Goal: Task Accomplishment & Management: Manage account settings

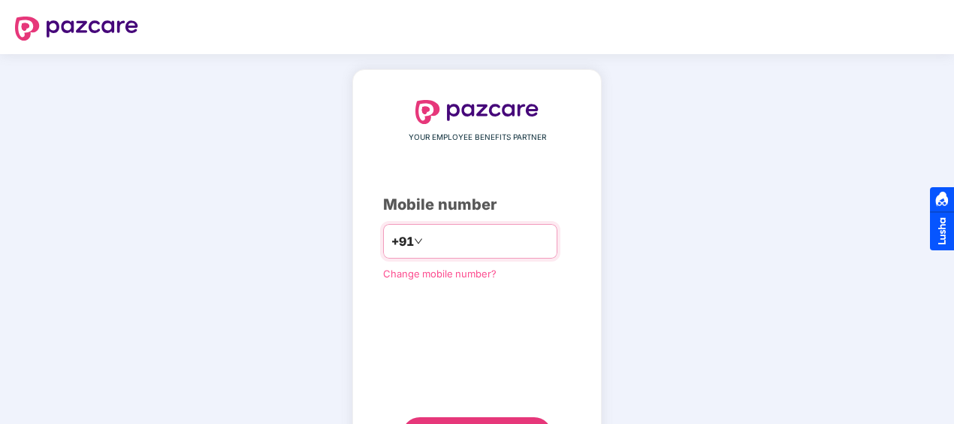
click at [549, 237] on input "number" at bounding box center [487, 241] width 123 height 24
click at [426, 245] on input "**********" at bounding box center [487, 241] width 123 height 24
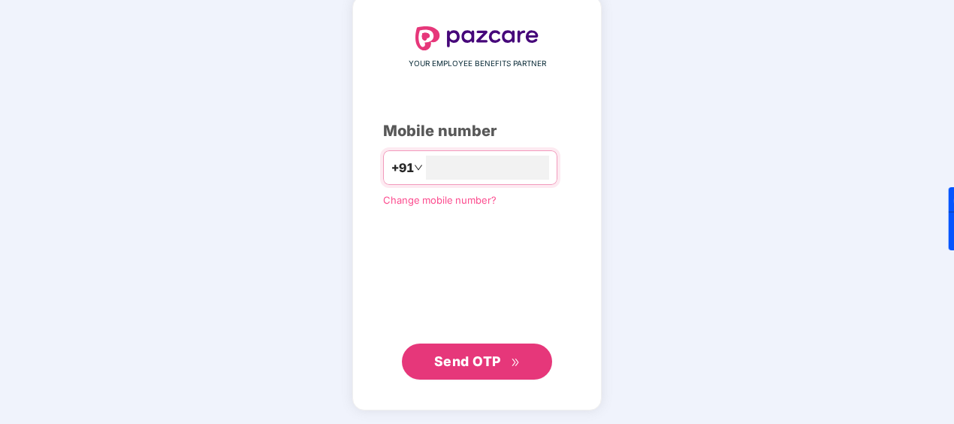
type input "**********"
click at [448, 359] on span "Send OTP" at bounding box center [467, 361] width 67 height 16
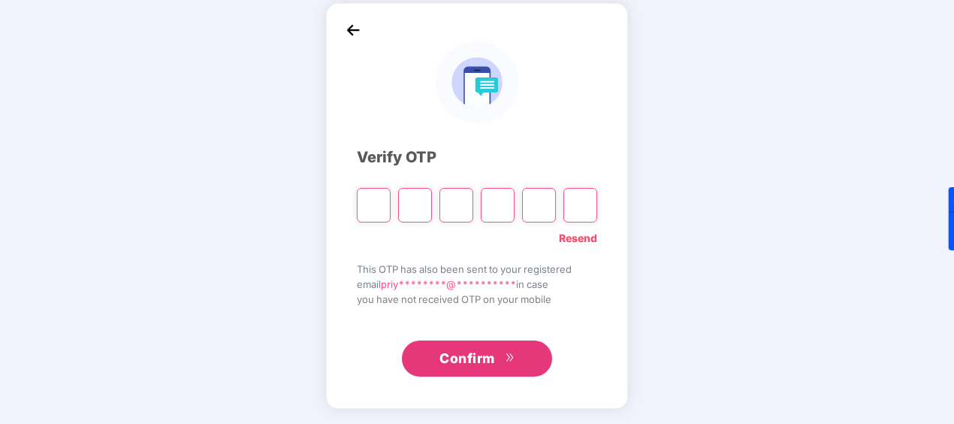
scroll to position [66, 0]
type input "*"
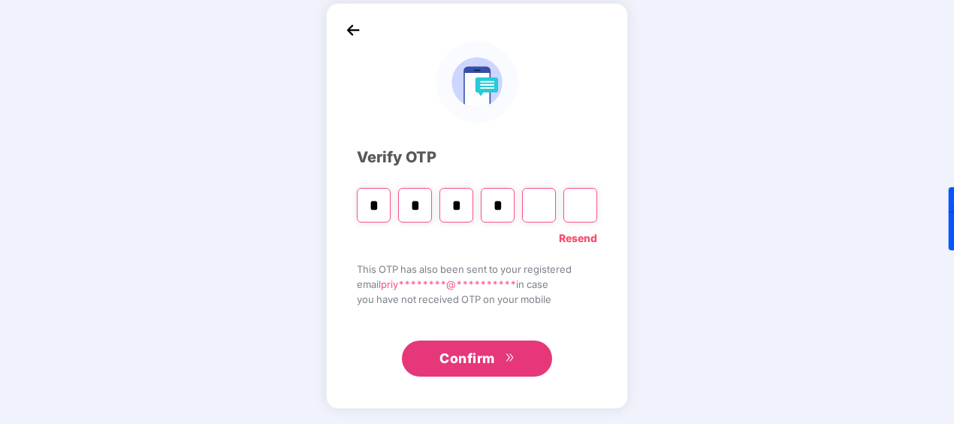
type input "*"
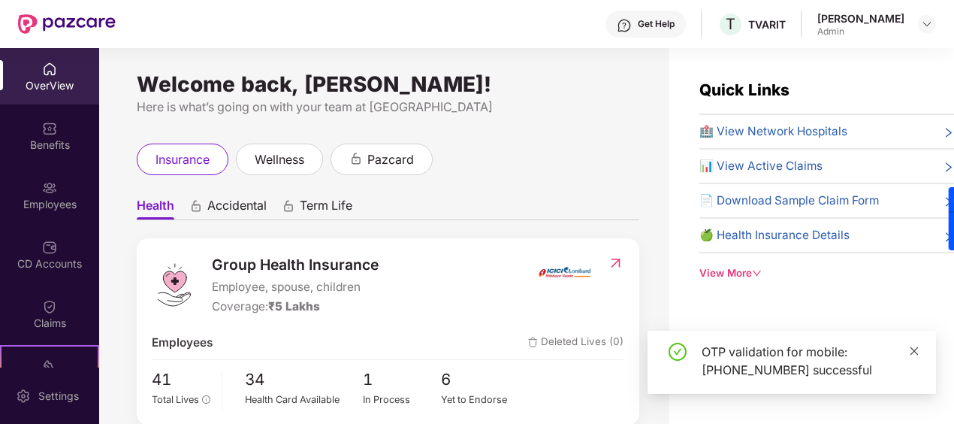
click at [916, 347] on icon "close" at bounding box center [914, 350] width 11 height 11
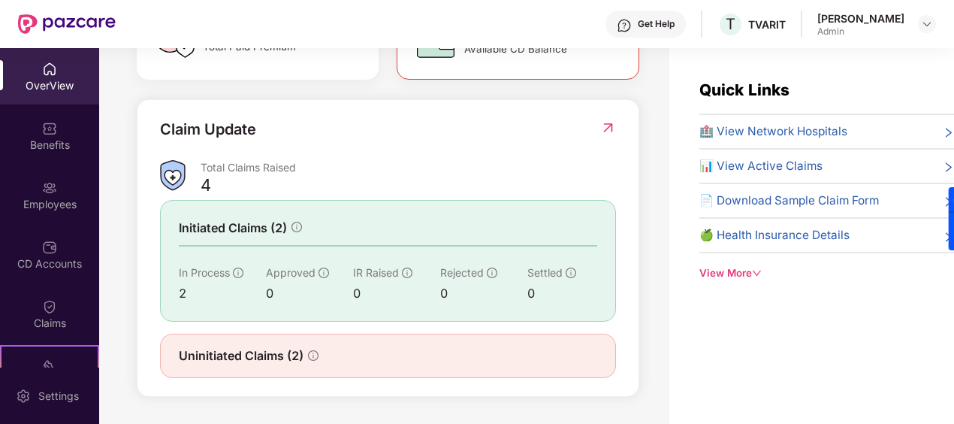
scroll to position [503, 0]
click at [608, 130] on img at bounding box center [608, 127] width 16 height 15
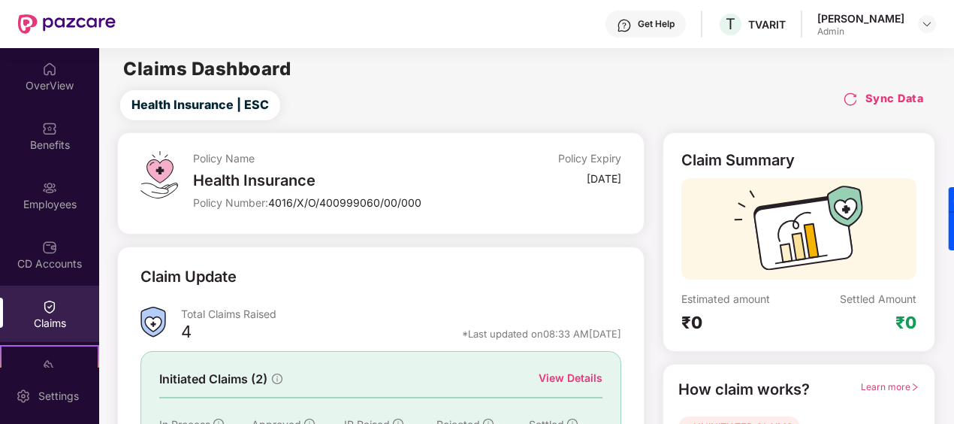
scroll to position [164, 0]
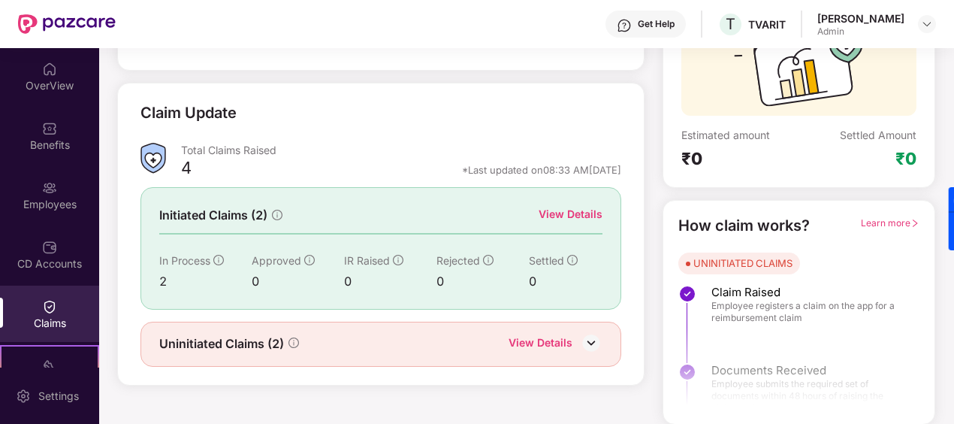
click at [593, 339] on img at bounding box center [591, 342] width 23 height 23
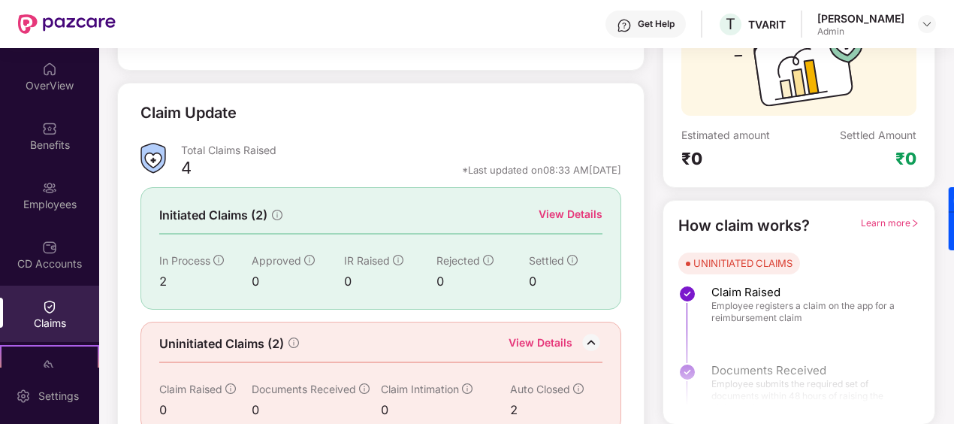
scroll to position [204, 0]
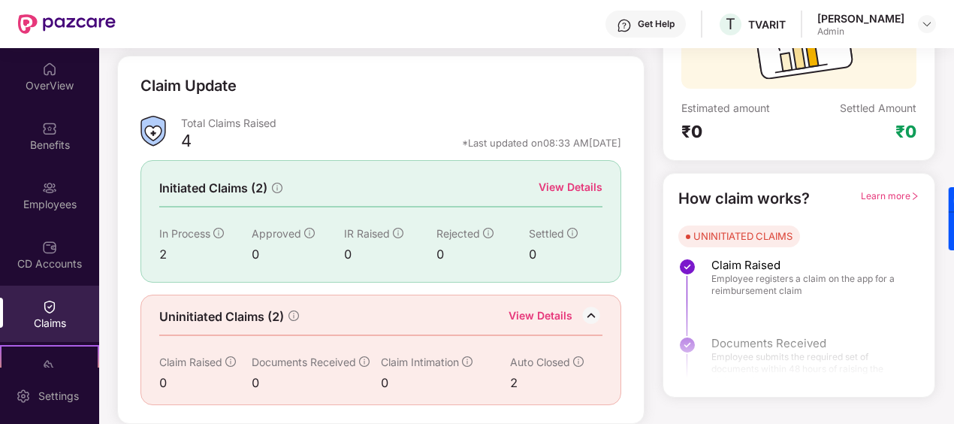
click at [593, 304] on img at bounding box center [591, 315] width 23 height 23
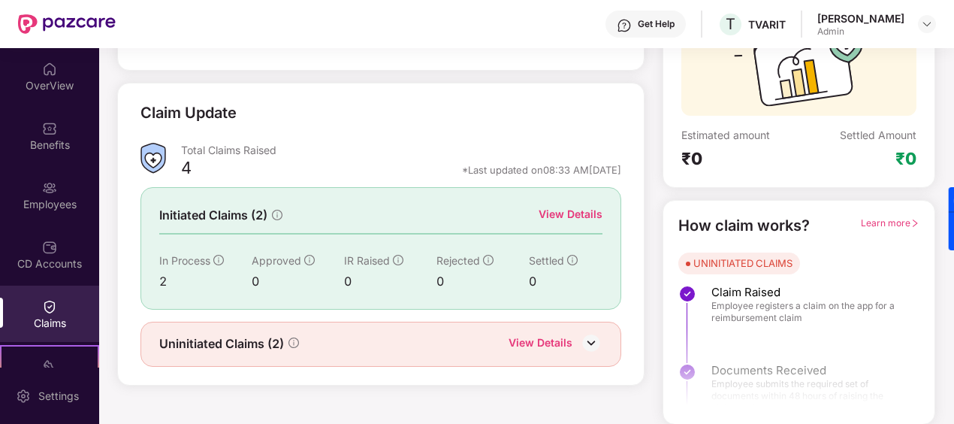
click at [587, 336] on img at bounding box center [591, 342] width 23 height 23
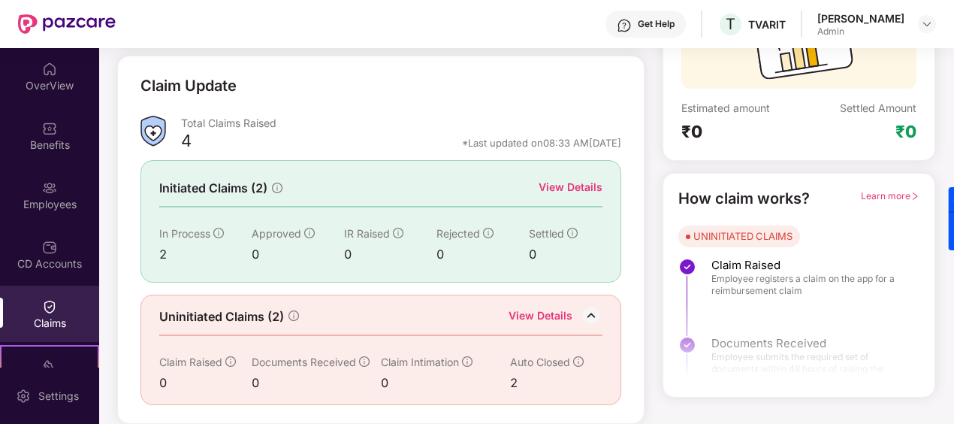
click at [587, 179] on div "View Details" at bounding box center [570, 187] width 64 height 17
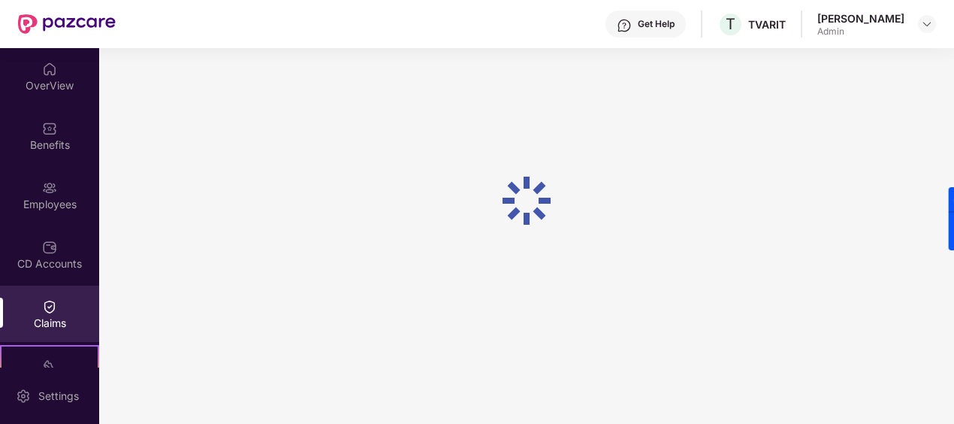
scroll to position [48, 0]
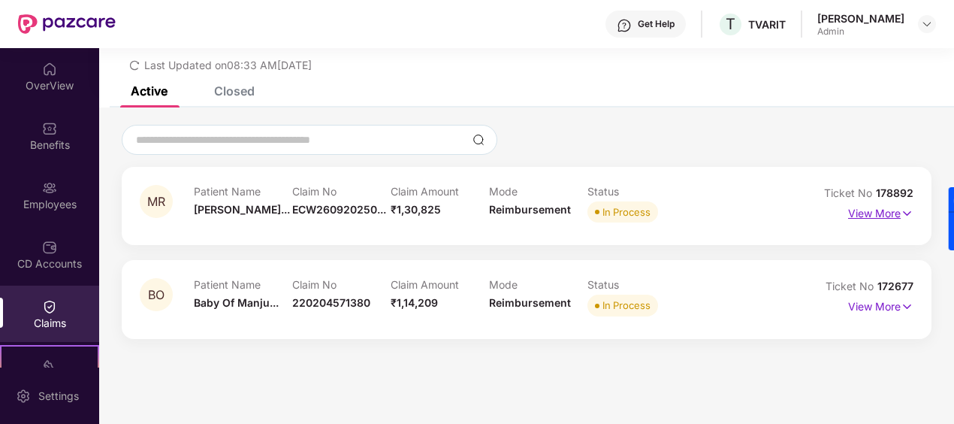
click at [896, 214] on p "View More" at bounding box center [880, 211] width 65 height 20
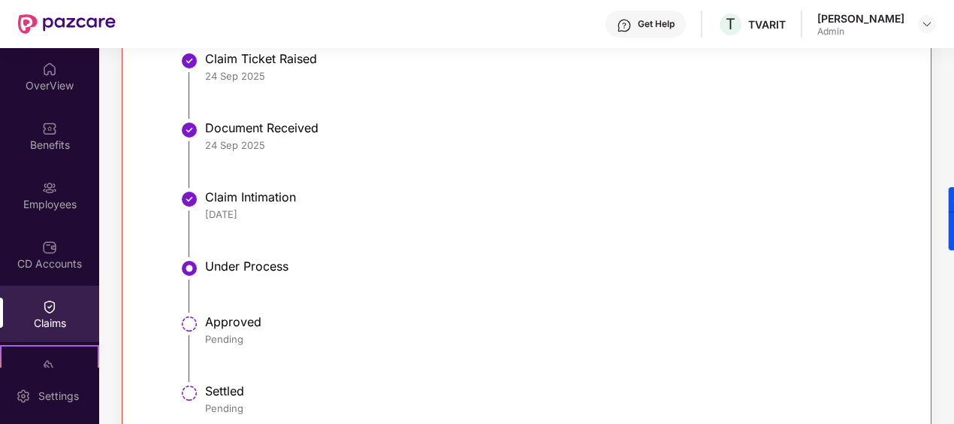
scroll to position [424, 0]
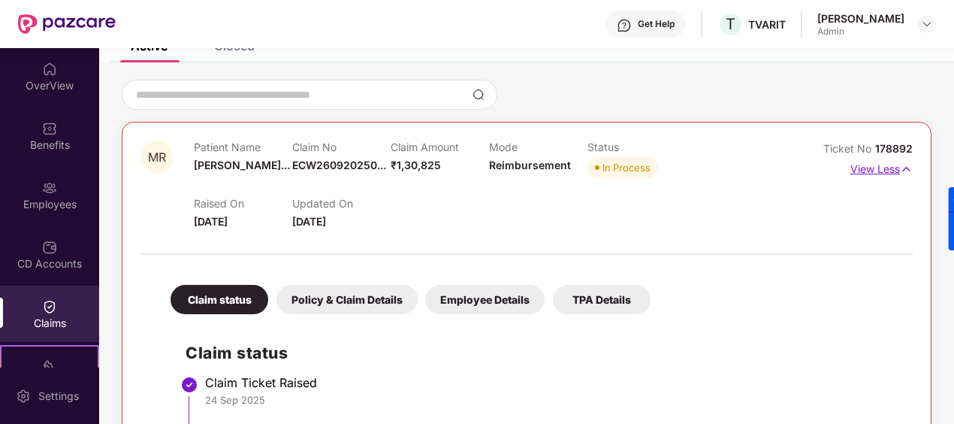
click at [902, 170] on img at bounding box center [906, 169] width 13 height 17
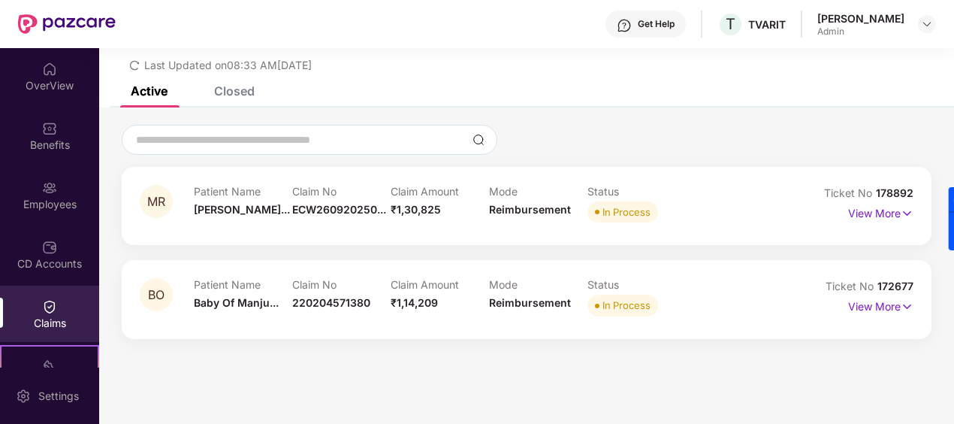
click at [900, 309] on img at bounding box center [906, 306] width 13 height 17
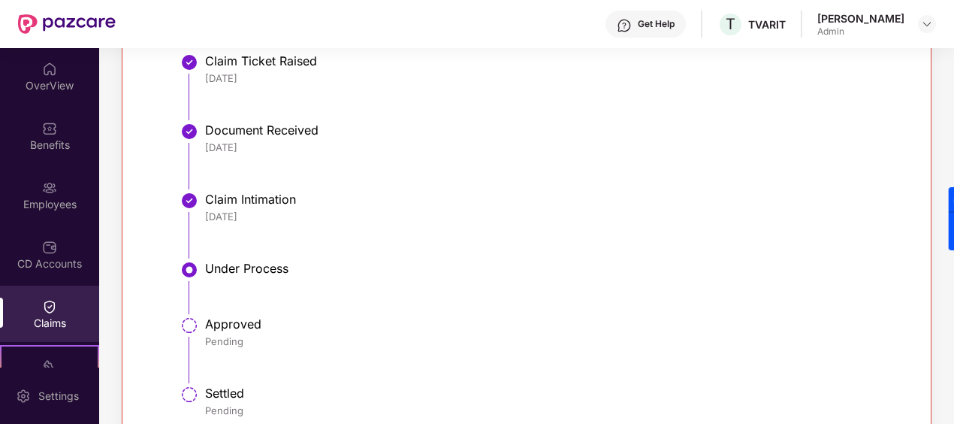
scroll to position [544, 0]
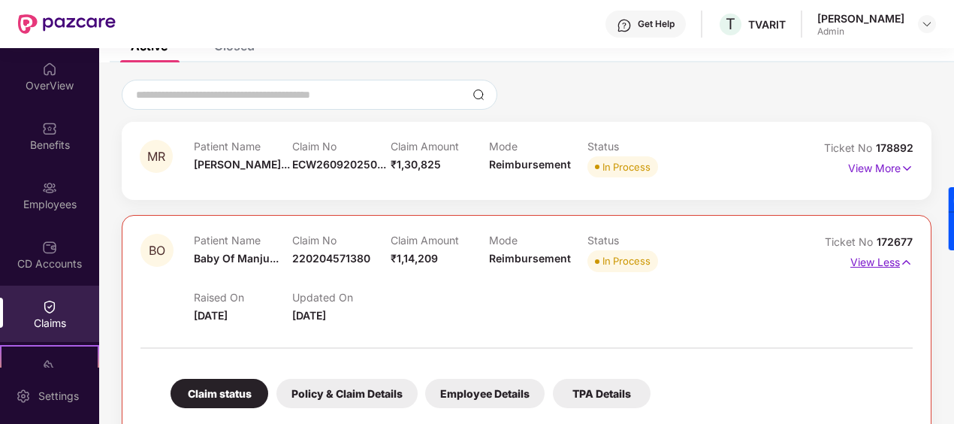
click at [900, 257] on img at bounding box center [906, 262] width 13 height 17
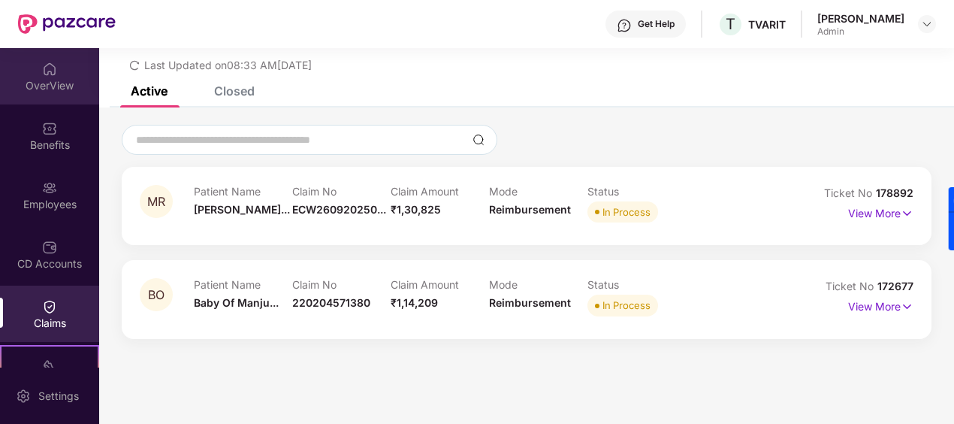
click at [38, 89] on div "OverView" at bounding box center [49, 85] width 99 height 15
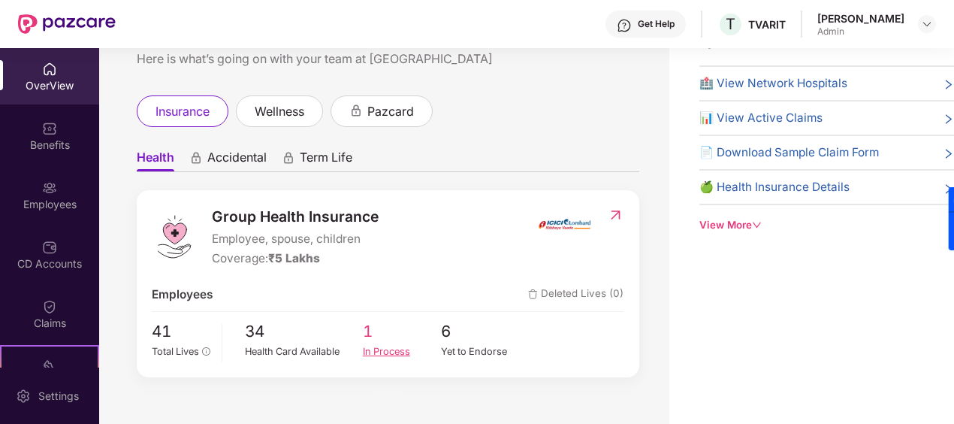
click at [371, 350] on div "In Process" at bounding box center [402, 351] width 79 height 15
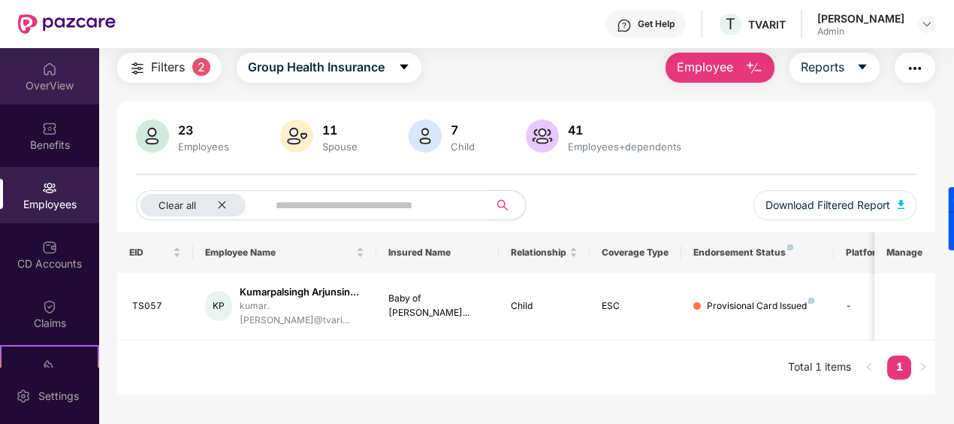
click at [48, 72] on img at bounding box center [49, 69] width 15 height 15
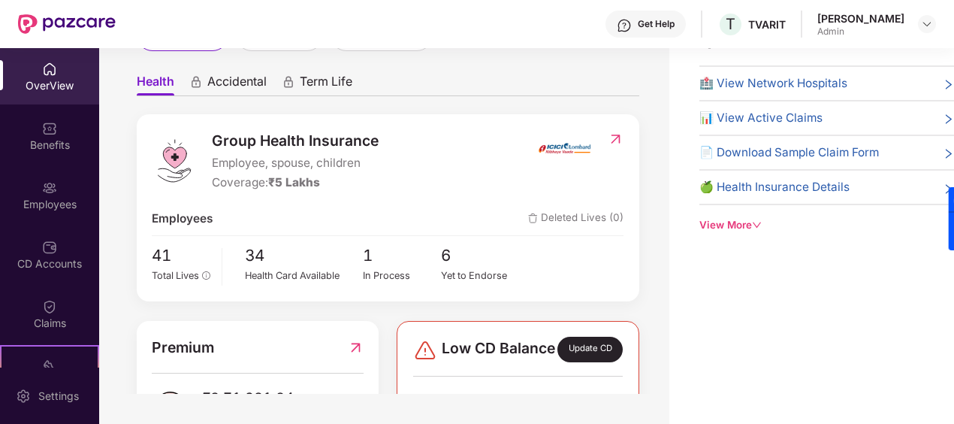
scroll to position [150, 0]
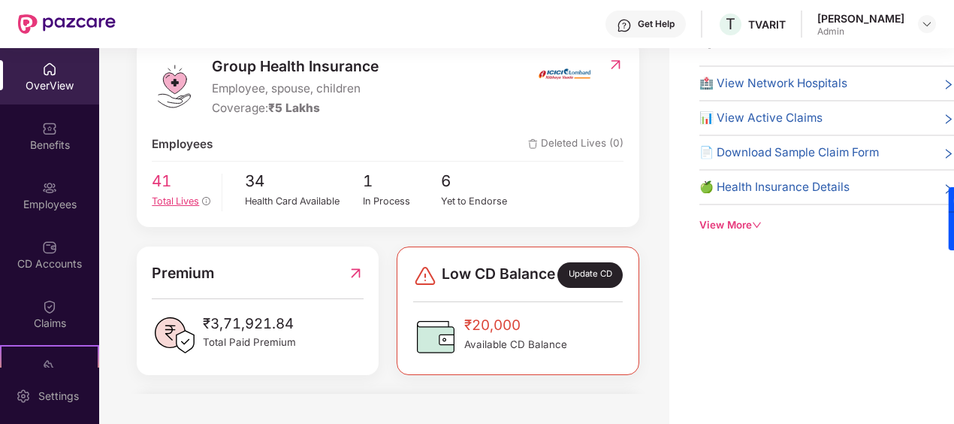
click at [165, 201] on span "Total Lives" at bounding box center [175, 200] width 47 height 11
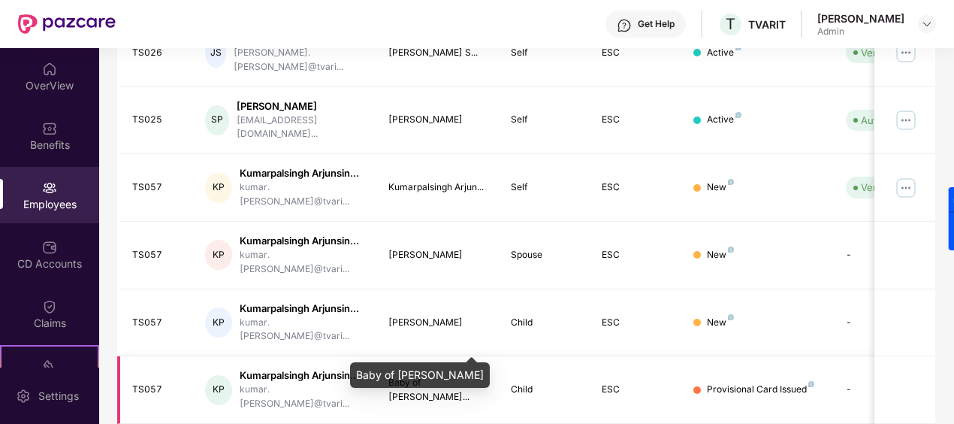
scroll to position [559, 0]
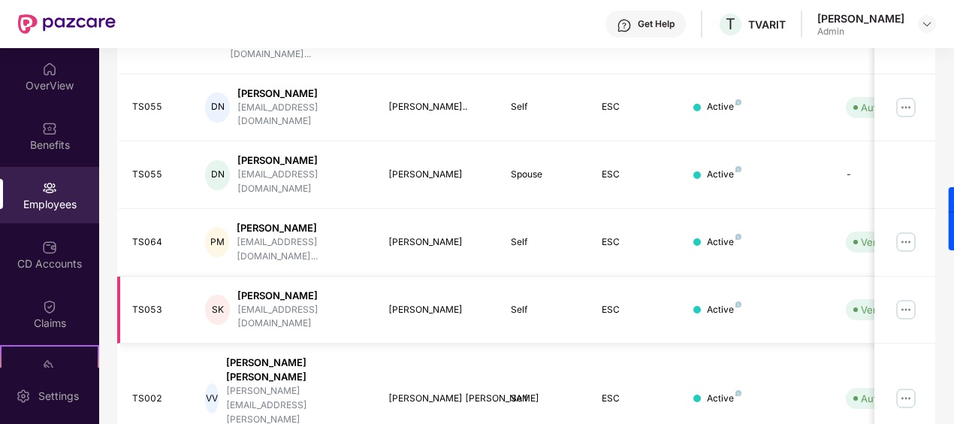
scroll to position [496, 0]
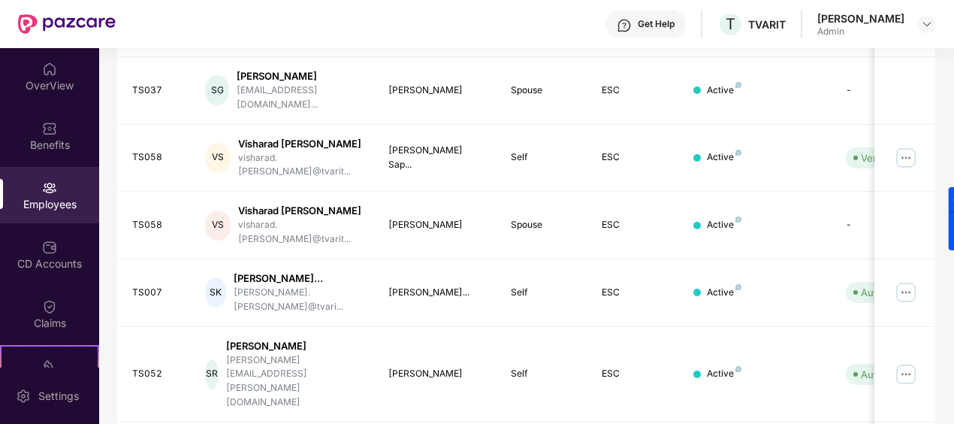
scroll to position [534, 0]
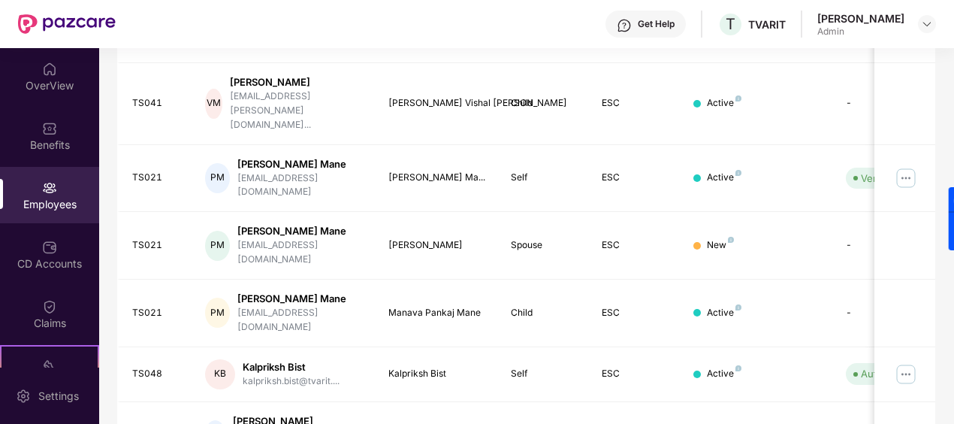
scroll to position [496, 0]
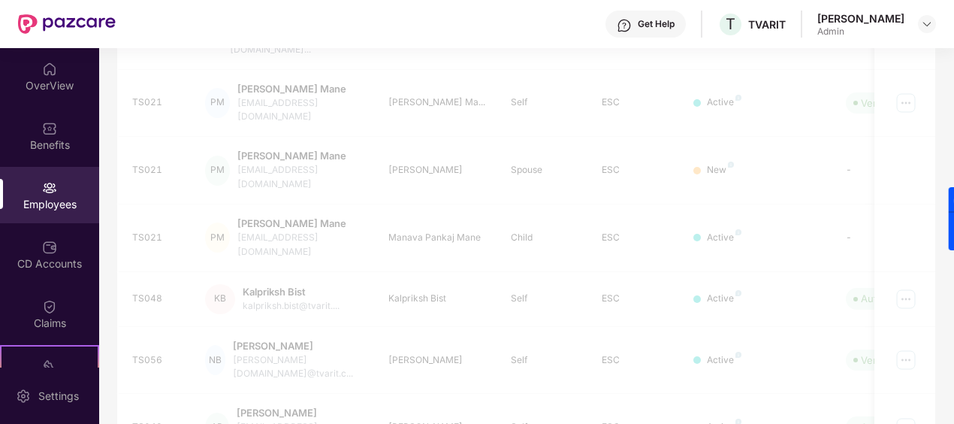
scroll to position [48, 0]
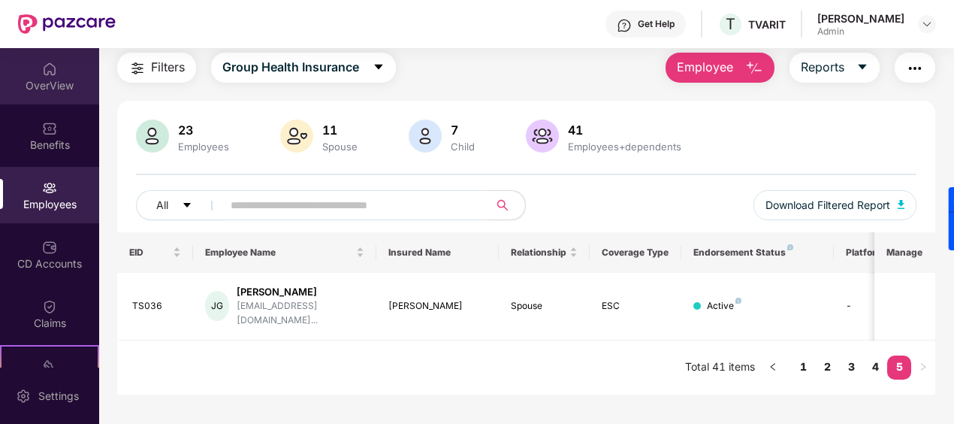
click at [61, 75] on div "OverView" at bounding box center [49, 76] width 99 height 56
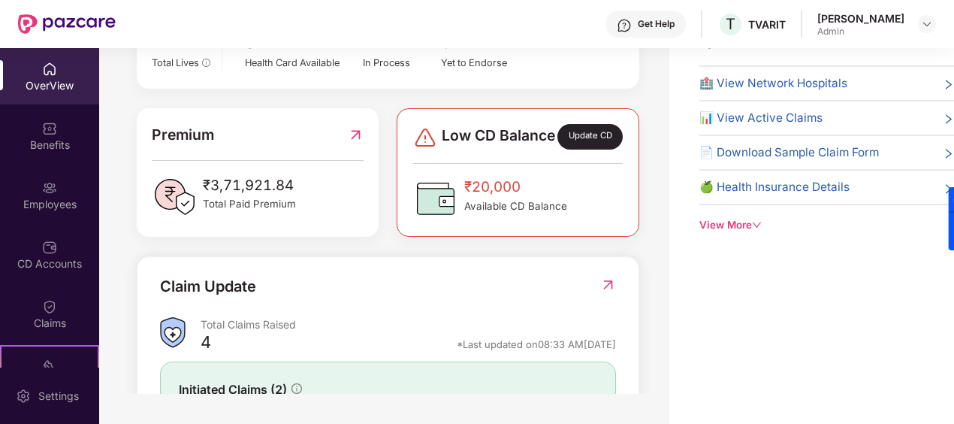
scroll to position [376, 0]
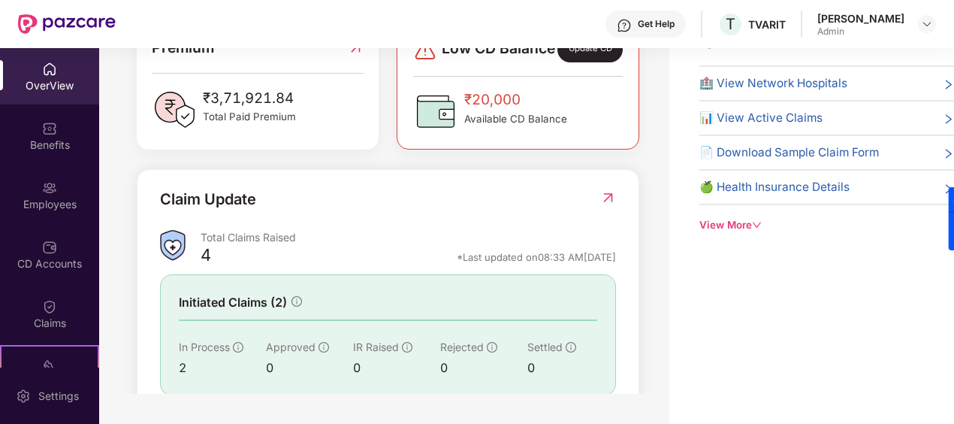
click at [584, 62] on div "Update CD" at bounding box center [590, 50] width 66 height 26
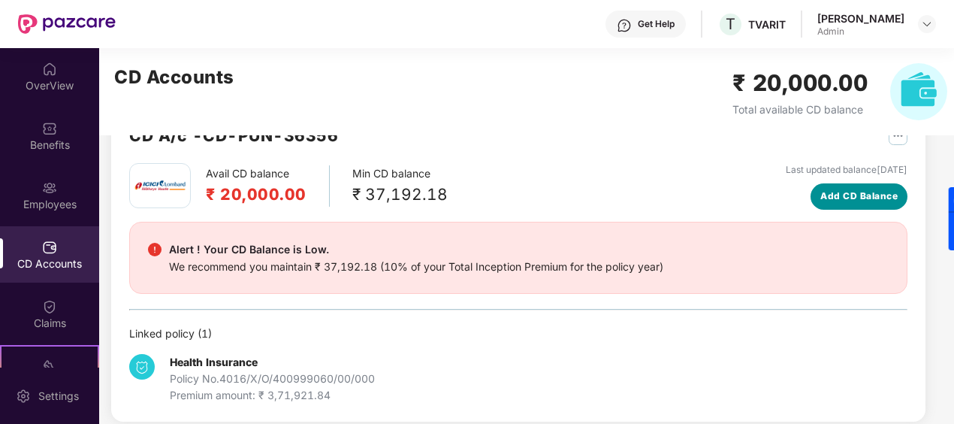
click at [846, 195] on span "Add CD Balance" at bounding box center [858, 196] width 77 height 14
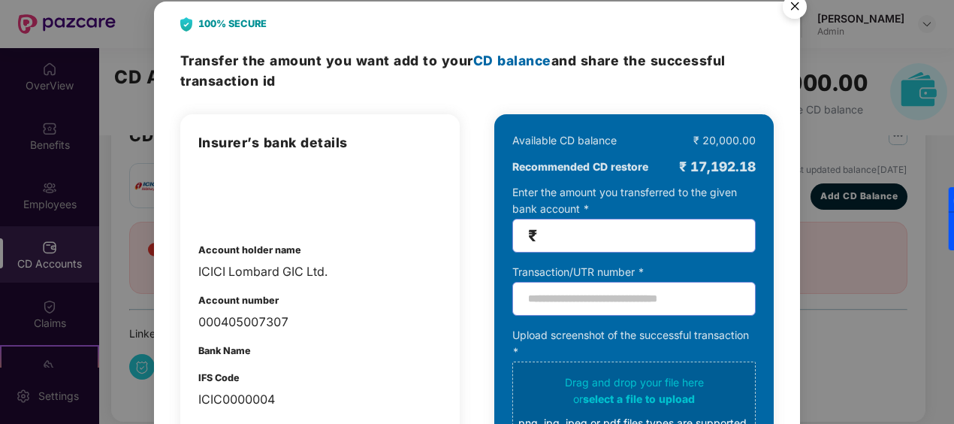
scroll to position [0, 0]
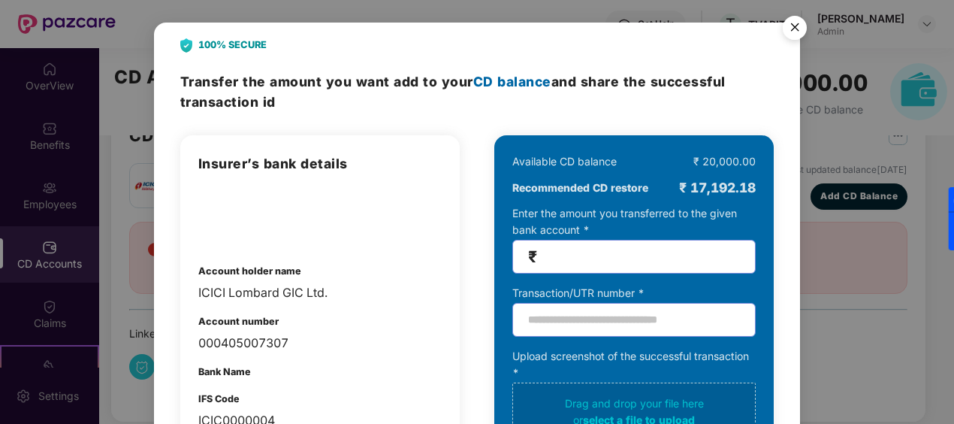
click at [804, 20] on img "Close" at bounding box center [795, 30] width 42 height 42
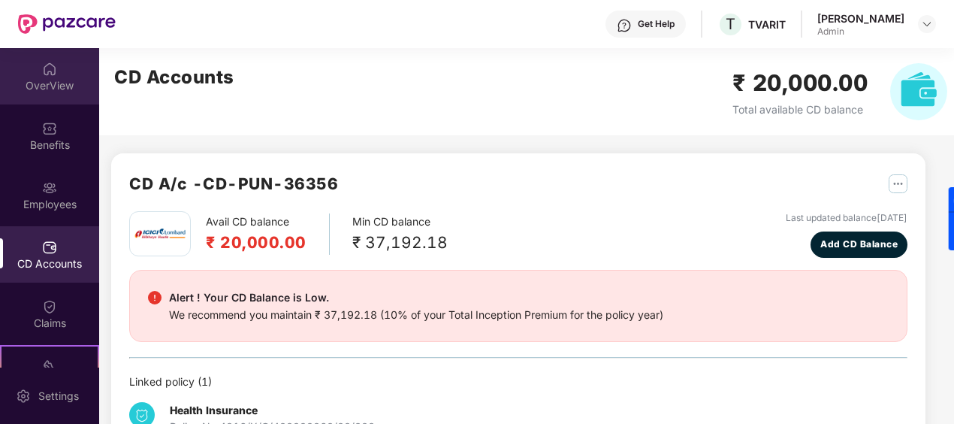
click at [39, 78] on div "OverView" at bounding box center [49, 85] width 99 height 15
